Goal: Information Seeking & Learning: Understand process/instructions

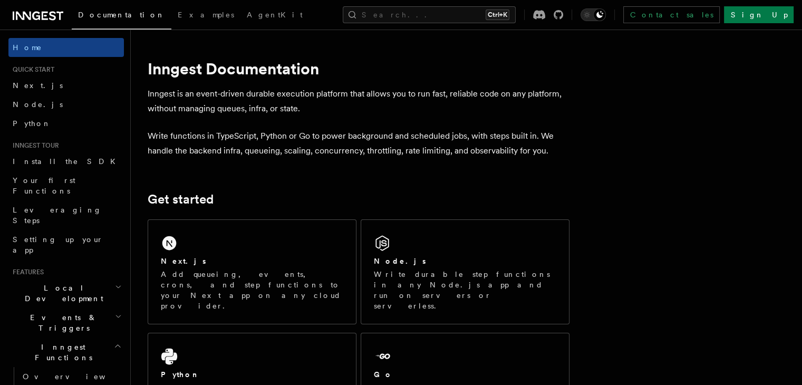
scroll to position [53, 0]
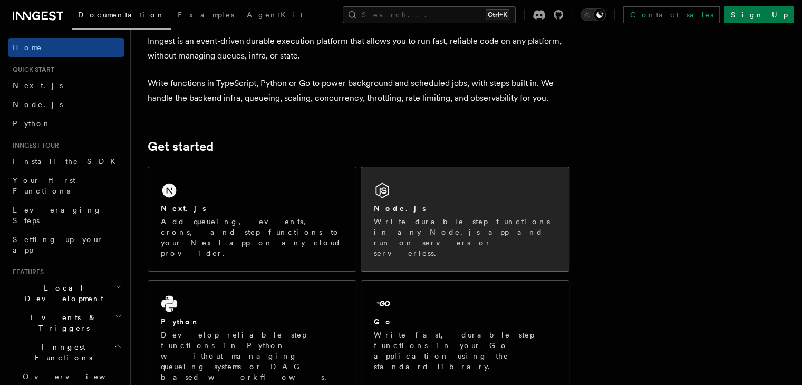
click at [429, 198] on div "Node.js Write durable step functions in any Node.js app and run on servers or s…" at bounding box center [465, 219] width 208 height 104
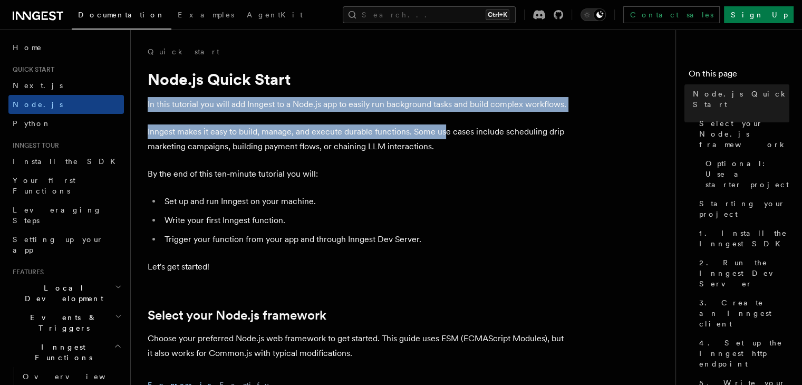
drag, startPoint x: 141, startPoint y: 103, endPoint x: 446, endPoint y: 123, distance: 305.9
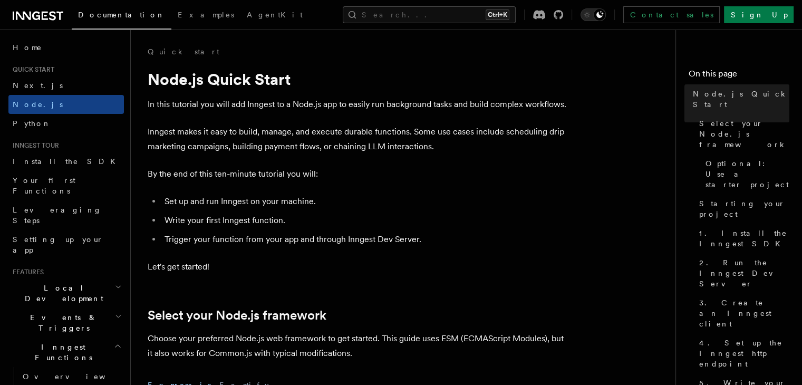
click at [464, 144] on p "Inngest makes it easy to build, manage, and execute durable functions. Some use…" at bounding box center [359, 139] width 422 height 30
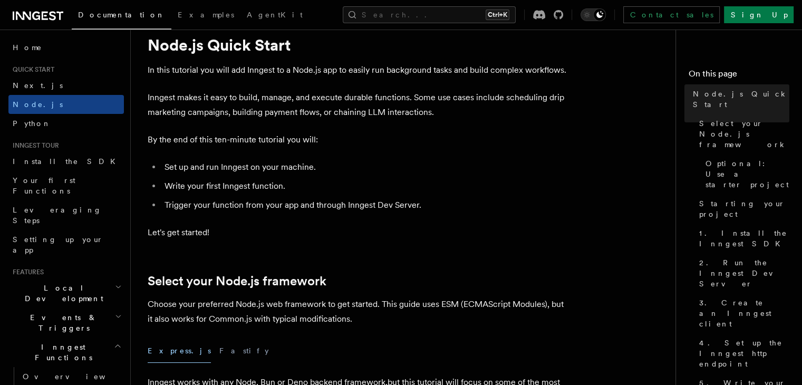
scroll to position [53, 0]
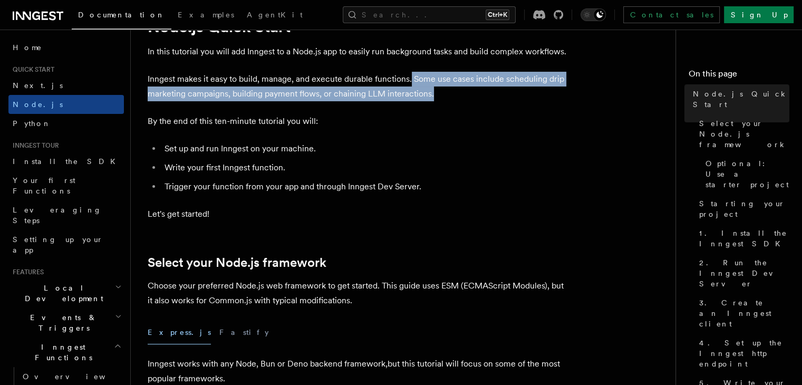
drag, startPoint x: 410, startPoint y: 81, endPoint x: 498, endPoint y: 89, distance: 89.0
click at [498, 89] on p "Inngest makes it easy to build, manage, and execute durable functions. Some use…" at bounding box center [359, 87] width 422 height 30
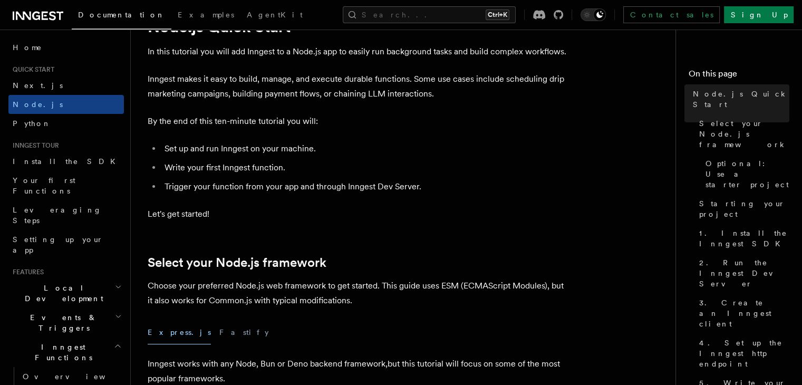
click at [267, 119] on p "By the end of this ten-minute tutorial you will:" at bounding box center [359, 121] width 422 height 15
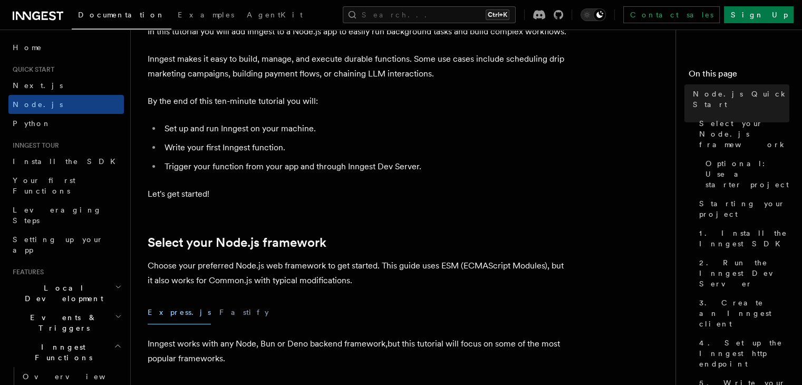
scroll to position [105, 0]
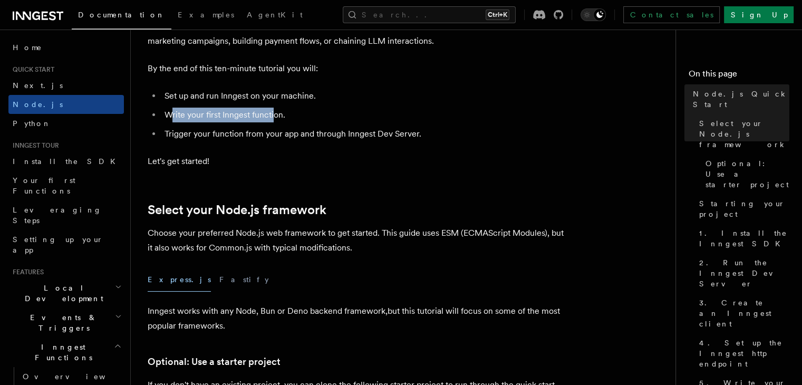
drag, startPoint x: 169, startPoint y: 114, endPoint x: 272, endPoint y: 108, distance: 103.5
click at [272, 108] on li "Write your first Inngest function." at bounding box center [365, 115] width 408 height 15
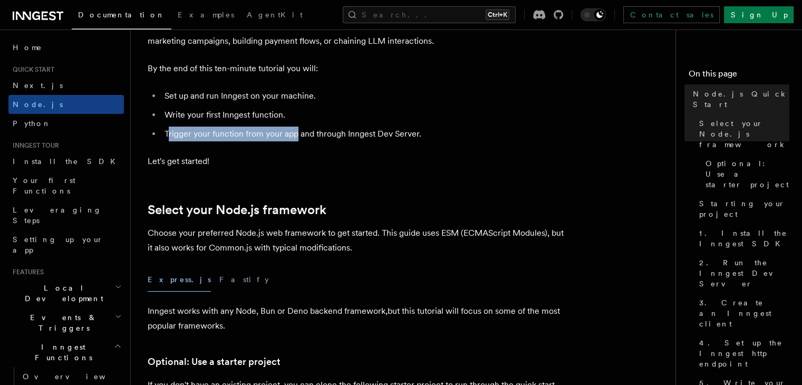
drag, startPoint x: 169, startPoint y: 137, endPoint x: 295, endPoint y: 135, distance: 126.0
click at [295, 135] on li "Trigger your function from your app and through Inngest Dev Server." at bounding box center [365, 134] width 408 height 15
click at [289, 154] on p "Let's get started!" at bounding box center [359, 161] width 422 height 15
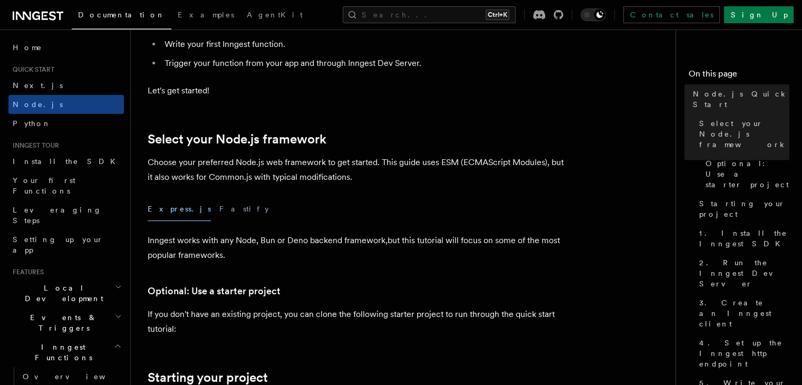
scroll to position [158, 0]
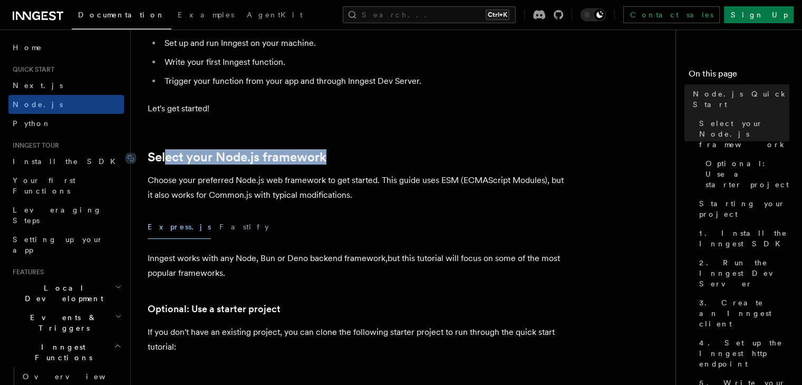
drag, startPoint x: 348, startPoint y: 150, endPoint x: 169, endPoint y: 157, distance: 179.3
click at [169, 157] on h2 "Select your Node.js framework" at bounding box center [359, 157] width 422 height 15
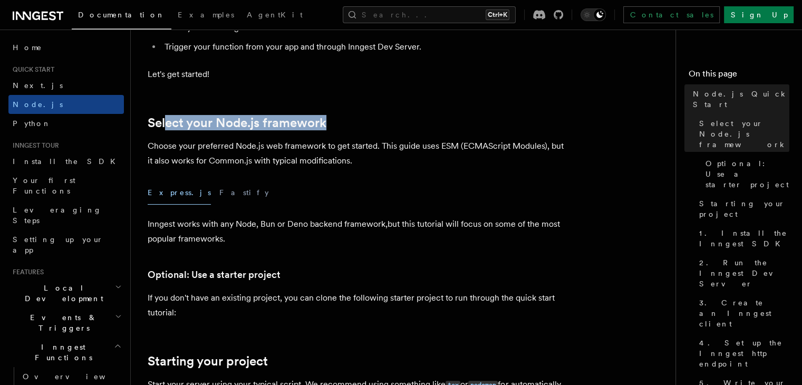
scroll to position [211, 0]
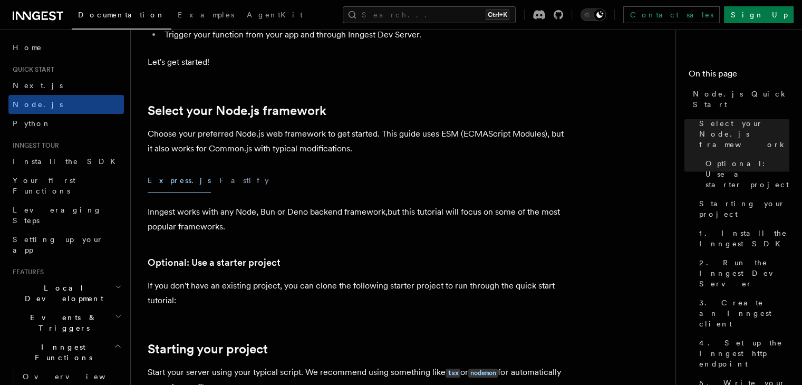
scroll to position [0, 0]
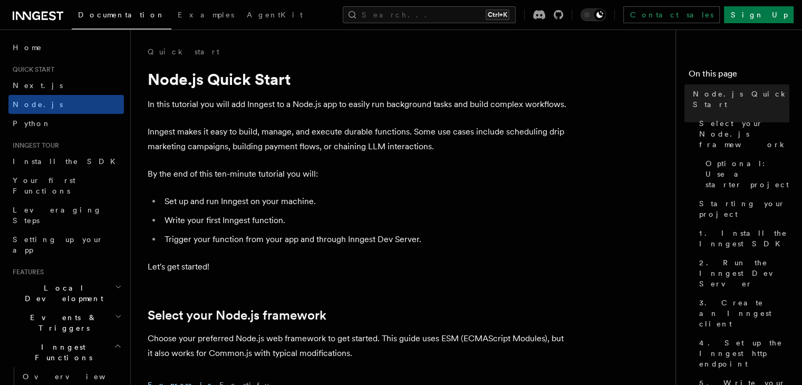
click at [35, 13] on icon at bounding box center [38, 15] width 51 height 13
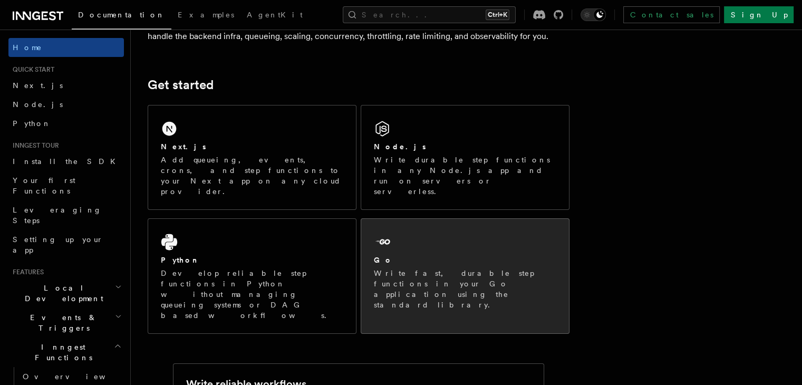
scroll to position [105, 0]
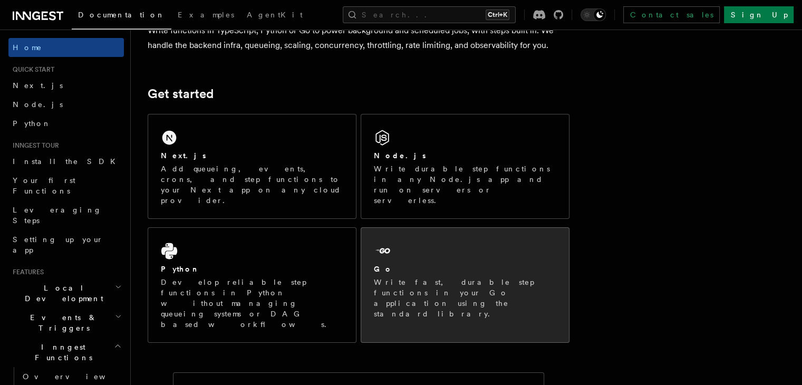
click at [445, 148] on div "Node.js Write durable step functions in any Node.js app and run on servers or s…" at bounding box center [465, 166] width 208 height 104
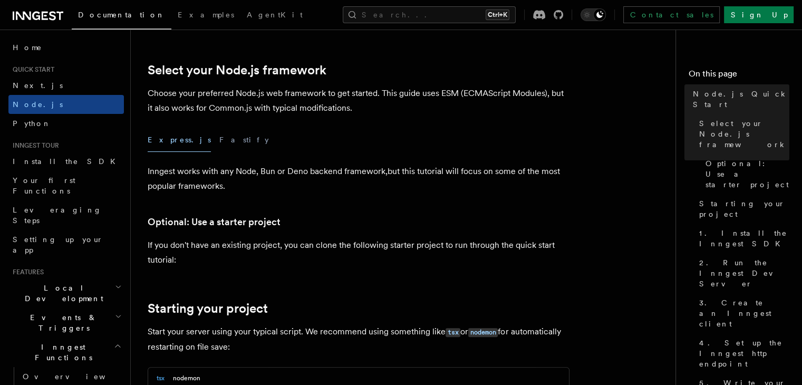
scroll to position [264, 0]
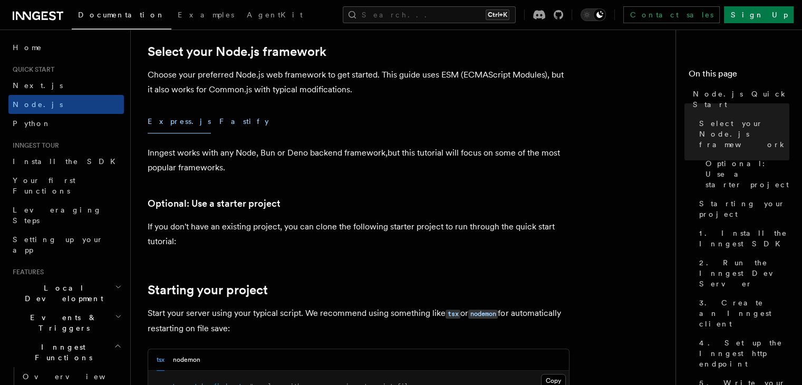
click at [219, 120] on button "Fastify" at bounding box center [244, 122] width 50 height 24
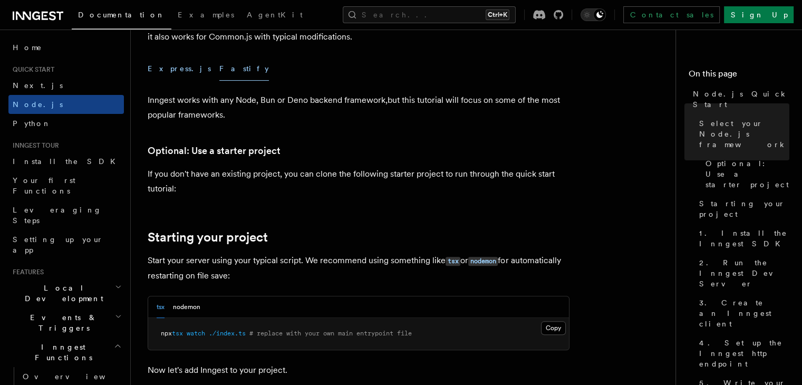
click at [158, 67] on button "Express.js" at bounding box center [179, 69] width 63 height 24
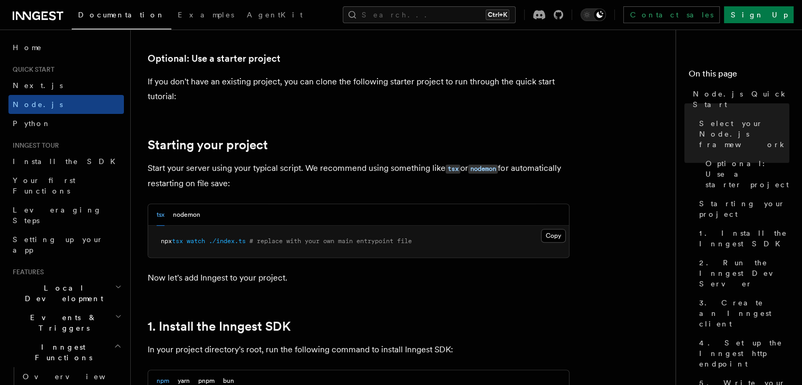
scroll to position [422, 0]
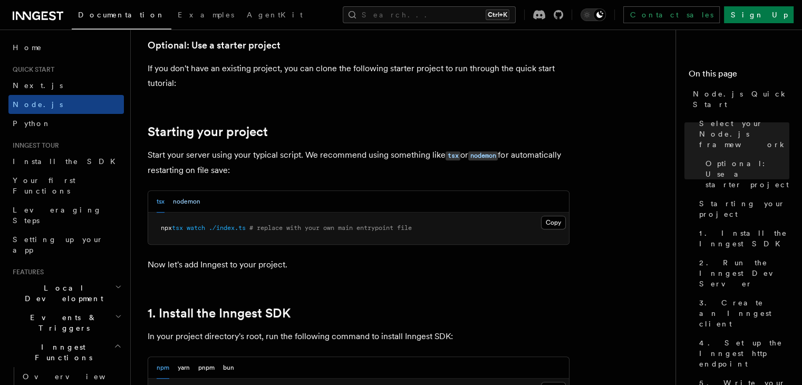
click at [183, 199] on button "nodemon" at bounding box center [186, 202] width 27 height 22
click at [160, 203] on button "tsx" at bounding box center [161, 202] width 8 height 22
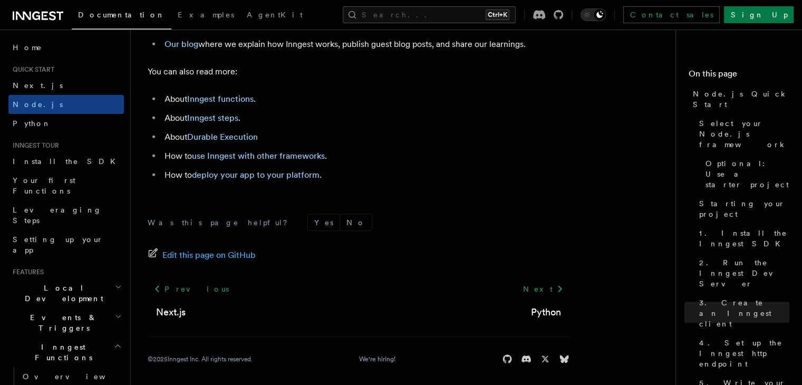
scroll to position [6724, 0]
